Goal: Communication & Community: Answer question/provide support

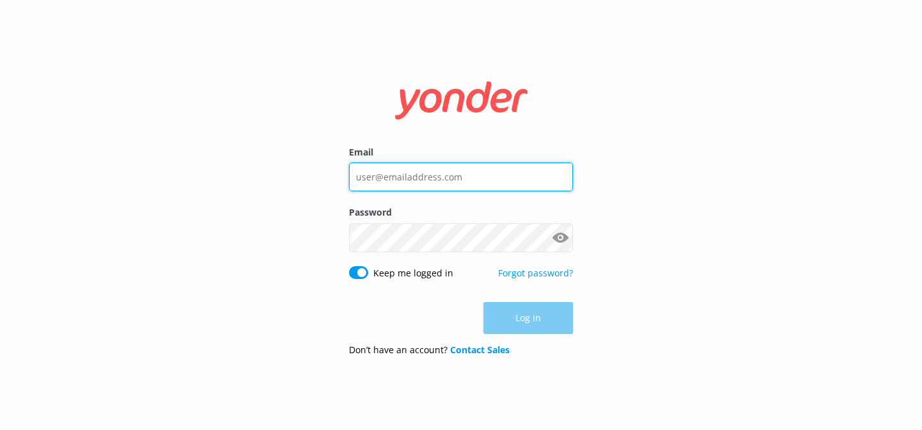
type input "[EMAIL_ADDRESS][DOMAIN_NAME]"
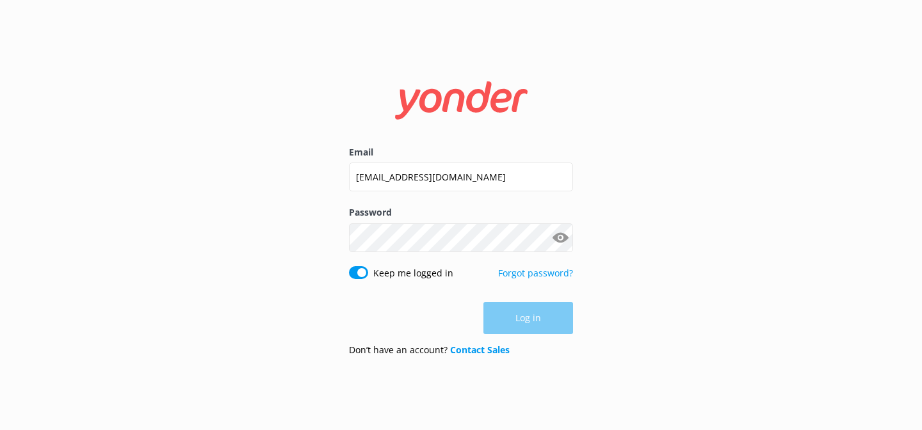
click at [533, 328] on div "Log in" at bounding box center [461, 318] width 224 height 32
click at [533, 328] on button "Log in" at bounding box center [528, 319] width 90 height 32
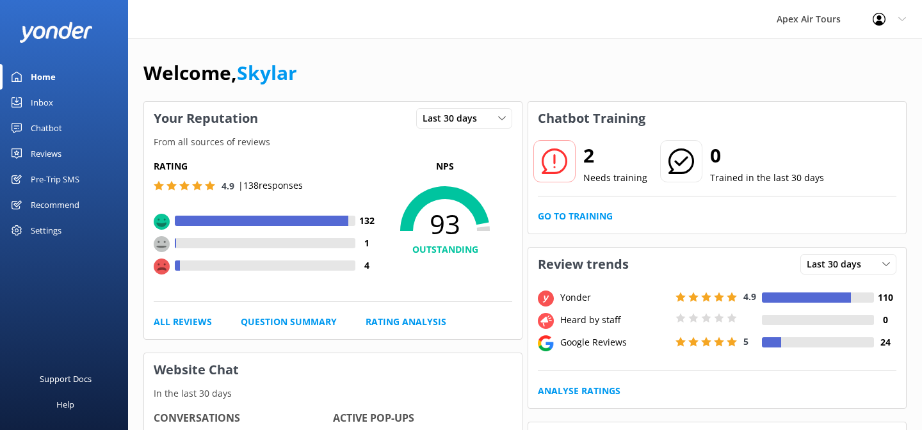
click at [53, 150] on div "Reviews" at bounding box center [46, 154] width 31 height 26
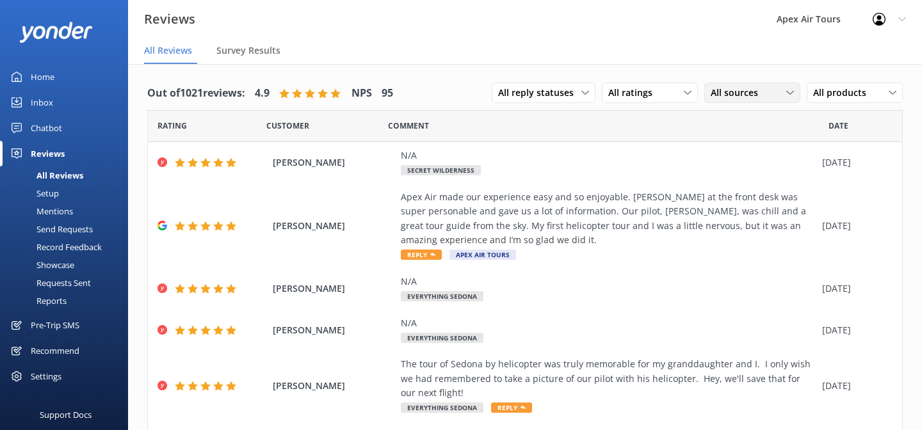
click at [739, 93] on span "All sources" at bounding box center [738, 93] width 55 height 14
click at [749, 187] on link "Google reviews" at bounding box center [762, 197] width 114 height 26
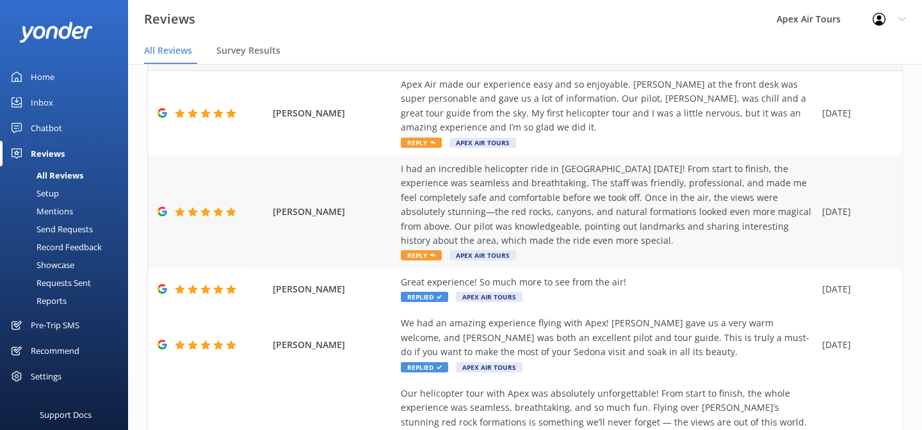
scroll to position [72, 0]
click at [426, 254] on span "Reply" at bounding box center [421, 254] width 41 height 10
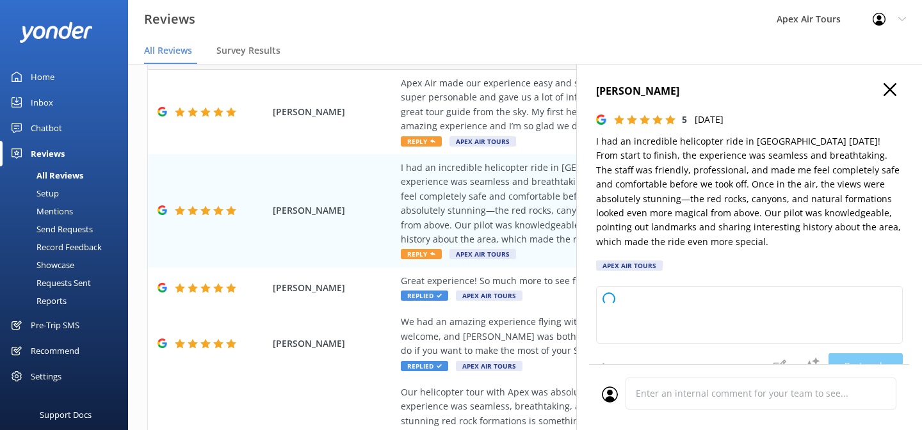
type textarea "Thank you so much for your wonderful review! We're thrilled to hear you had suc…"
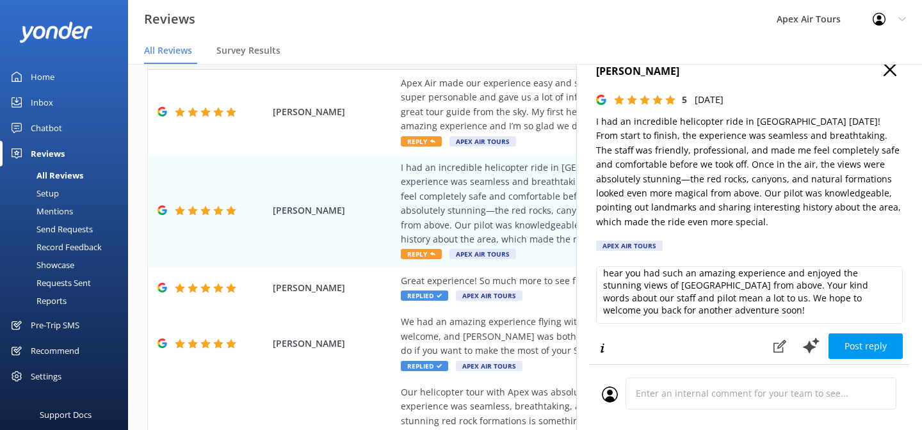
scroll to position [47, 0]
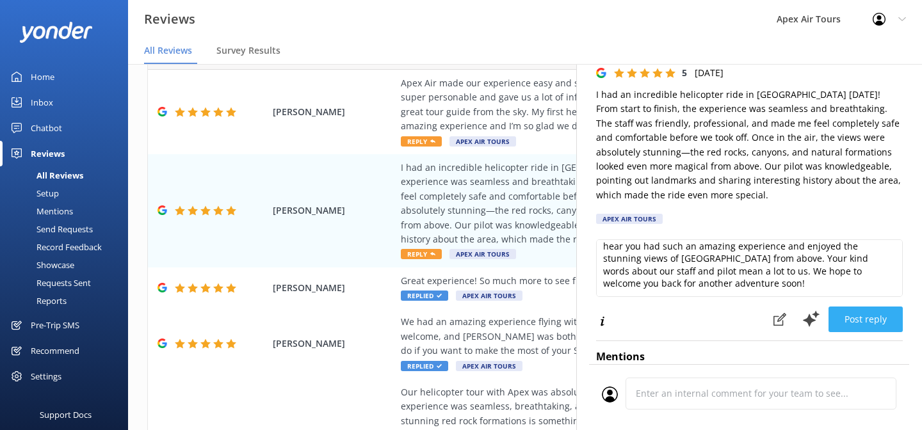
click at [855, 323] on button "Post reply" at bounding box center [866, 320] width 74 height 26
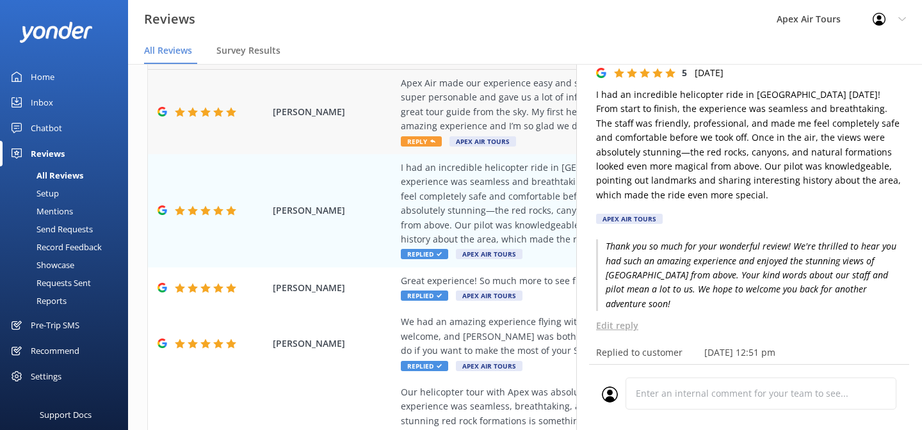
click at [423, 144] on span "Reply" at bounding box center [421, 141] width 41 height 10
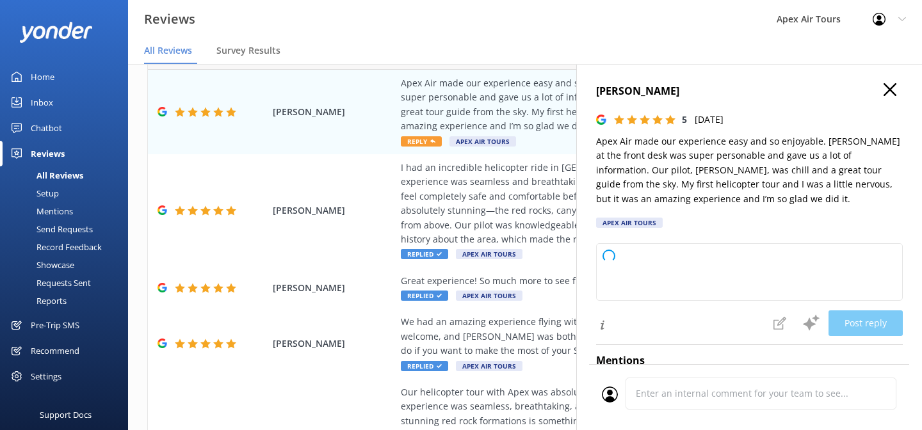
type textarea "Thank you so much for your wonderful review! We're thrilled to hear you had an …"
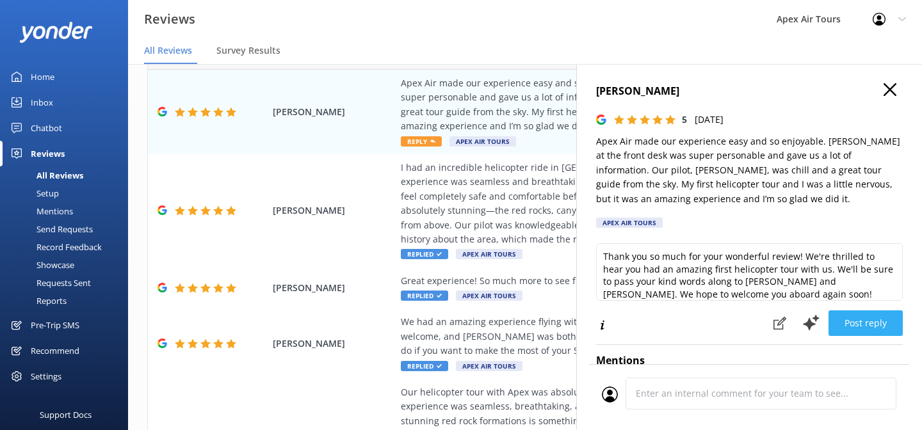
click at [862, 325] on button "Post reply" at bounding box center [866, 324] width 74 height 26
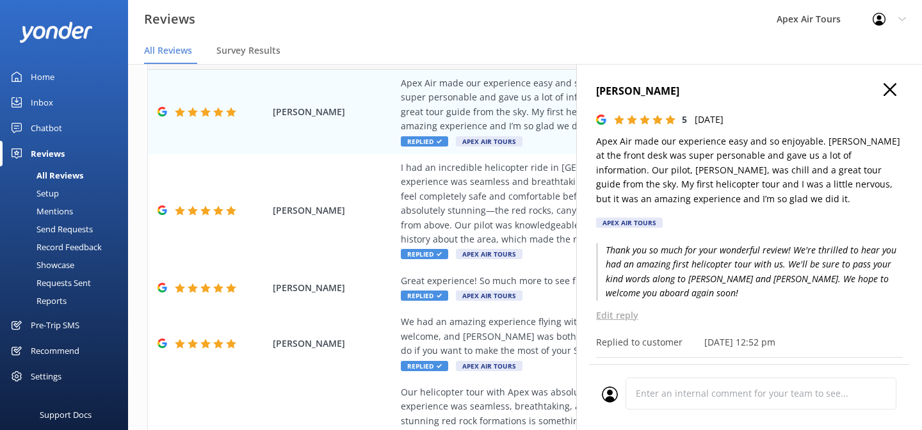
click at [886, 90] on icon "button" at bounding box center [890, 89] width 13 height 13
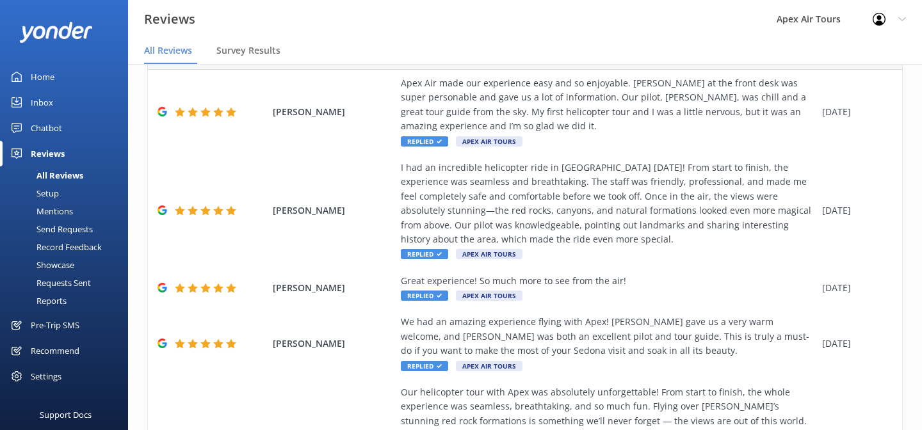
click at [61, 211] on div "Mentions" at bounding box center [40, 211] width 65 height 18
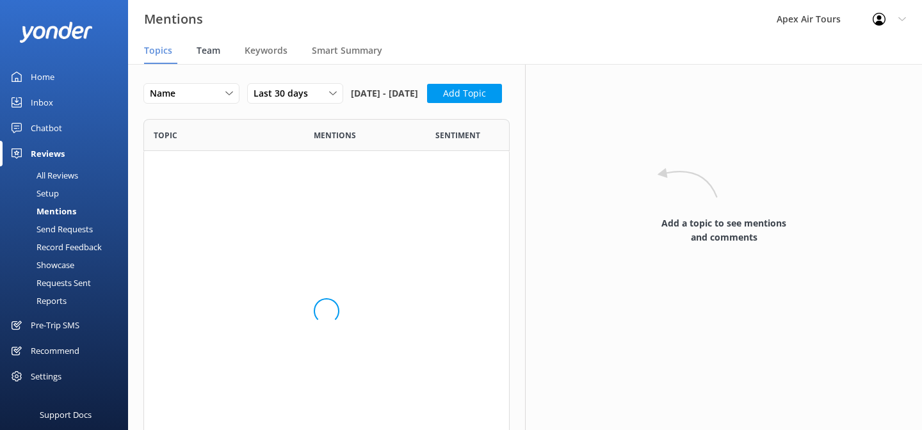
scroll to position [186, 366]
click at [206, 47] on span "Team" at bounding box center [209, 50] width 24 height 13
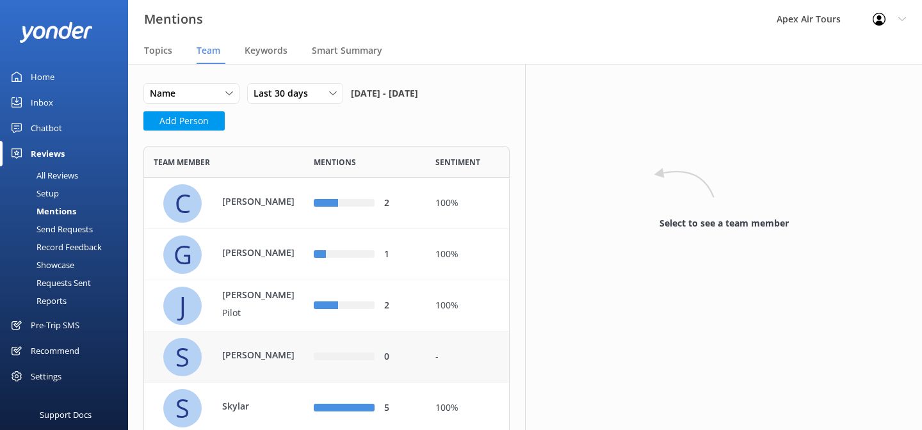
scroll to position [35, 0]
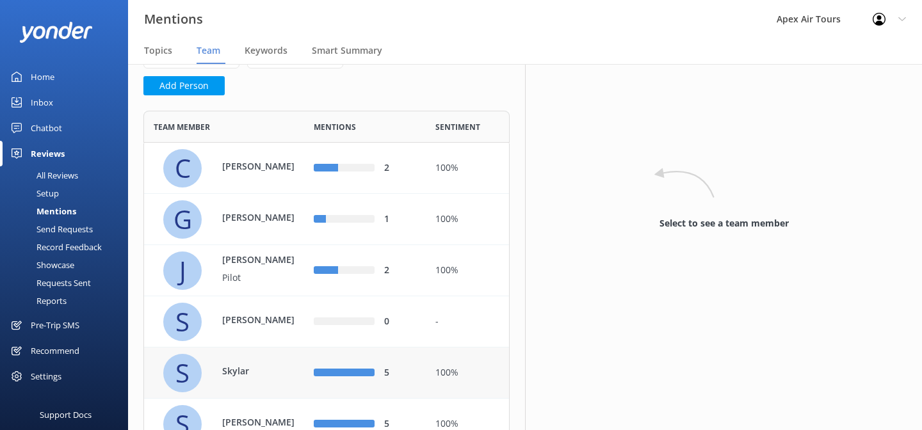
click at [225, 378] on p "Skylar" at bounding box center [263, 371] width 83 height 14
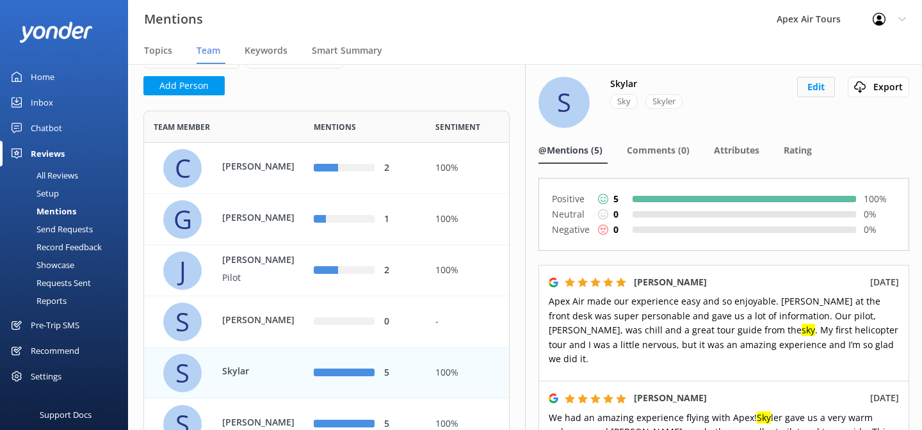
click at [806, 89] on button "Edit" at bounding box center [816, 87] width 38 height 20
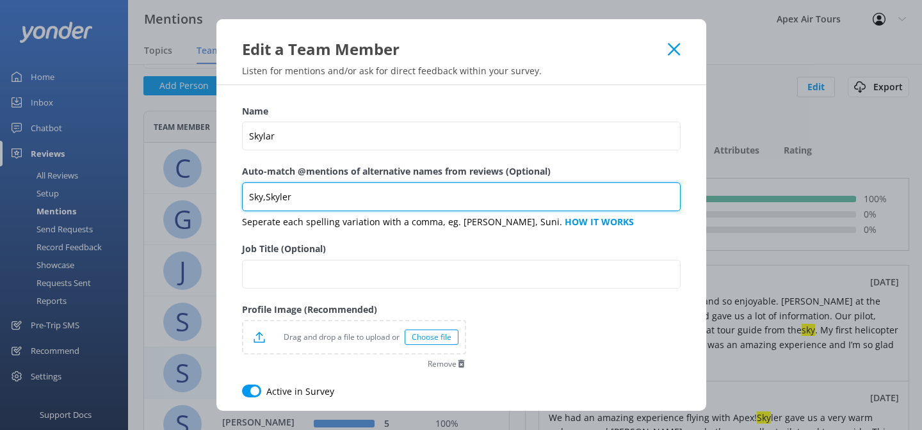
click at [266, 197] on input "Sky,Skyler" at bounding box center [461, 196] width 439 height 29
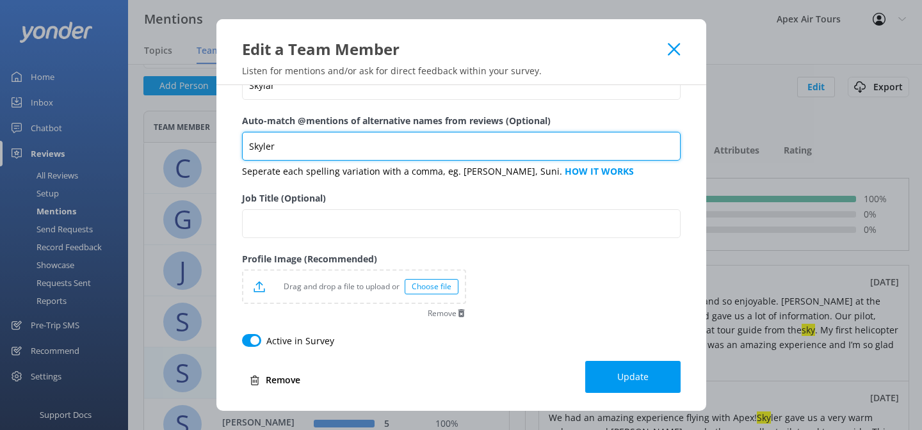
scroll to position [52, 0]
type input "Skyler"
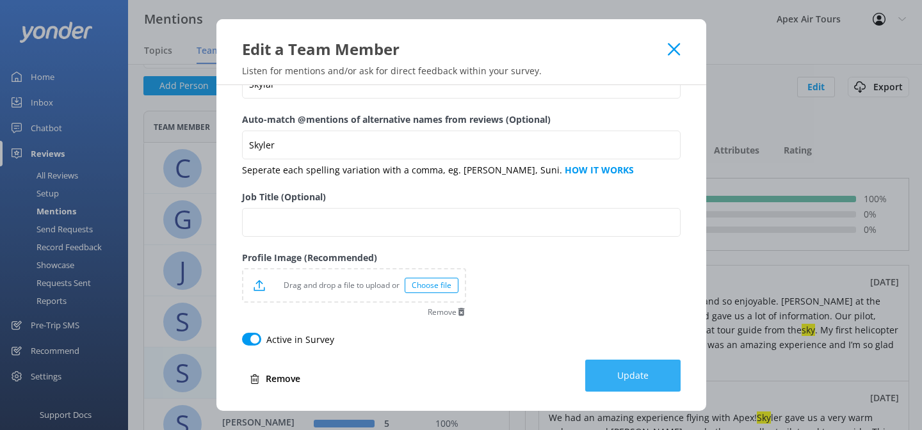
click at [609, 378] on button "Update" at bounding box center [632, 376] width 95 height 32
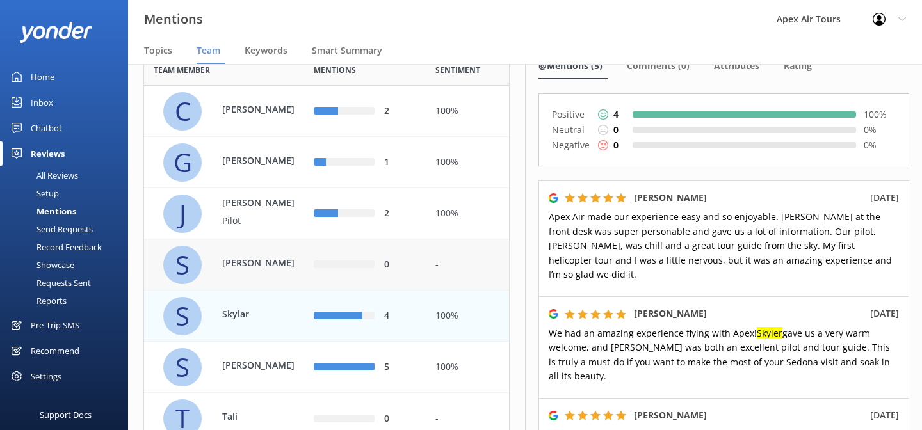
scroll to position [0, 0]
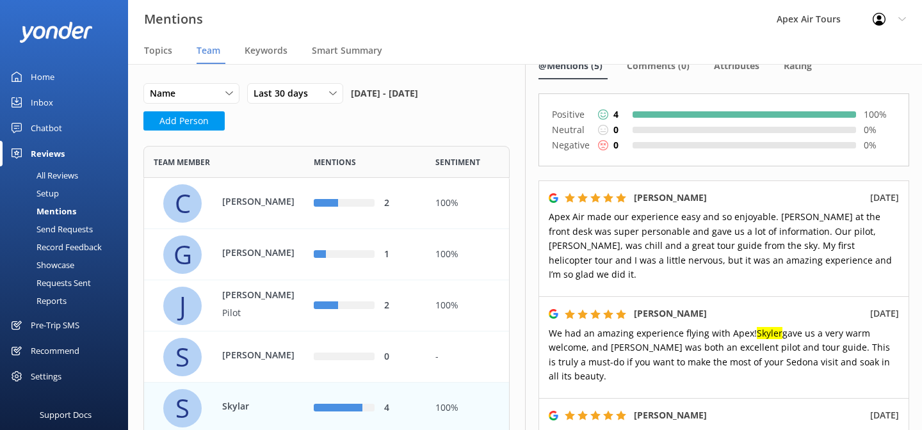
click at [62, 175] on div "All Reviews" at bounding box center [43, 175] width 70 height 18
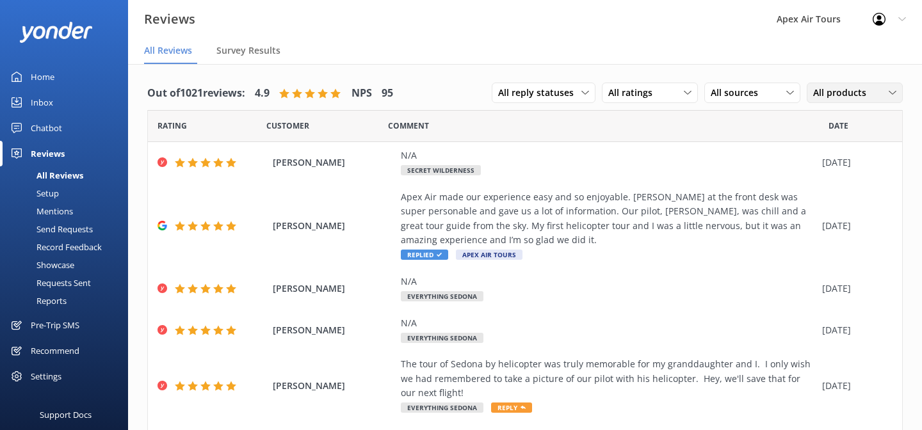
click at [850, 88] on span "All products" at bounding box center [843, 93] width 61 height 14
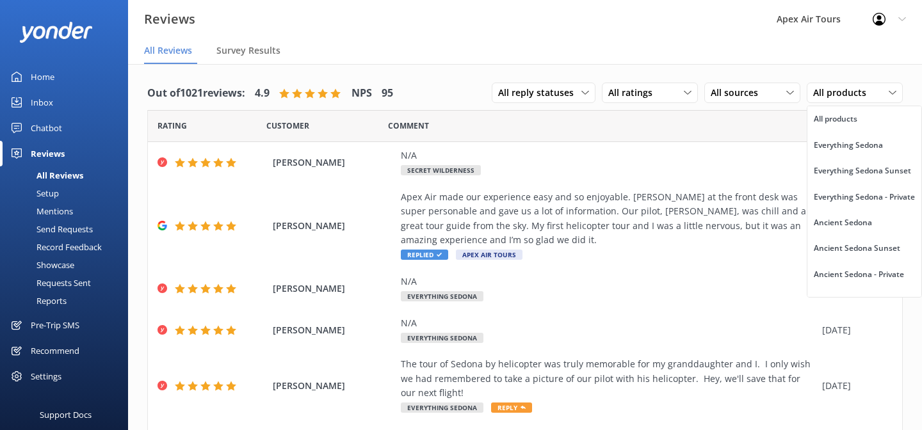
click at [864, 60] on nav "All Reviews Survey Results" at bounding box center [525, 51] width 794 height 26
